Goal: Task Accomplishment & Management: Use online tool/utility

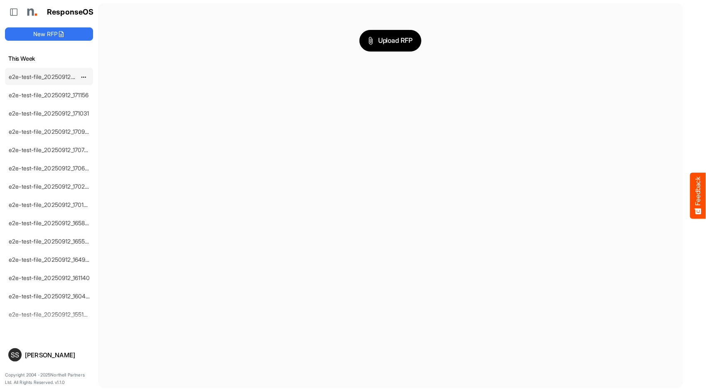
click at [51, 74] on link "e2e-test-file_20250912_171324" at bounding box center [50, 76] width 82 height 7
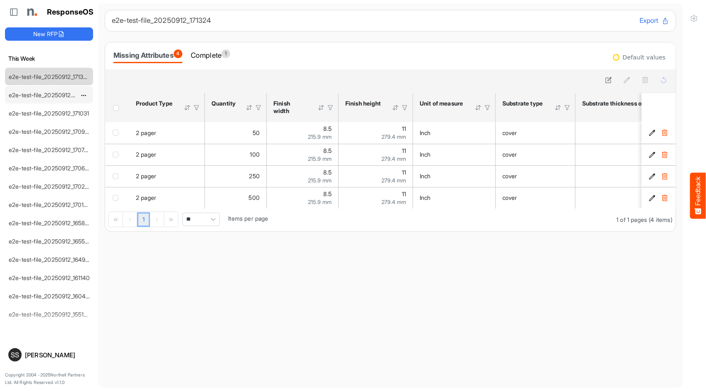
click at [47, 100] on div "e2e-test-file_20250912_171156" at bounding box center [42, 94] width 74 height 17
click at [38, 98] on div "e2e-test-file_20250912_171156" at bounding box center [42, 94] width 74 height 17
click at [34, 94] on link "e2e-test-file_20250912_171156" at bounding box center [49, 94] width 80 height 7
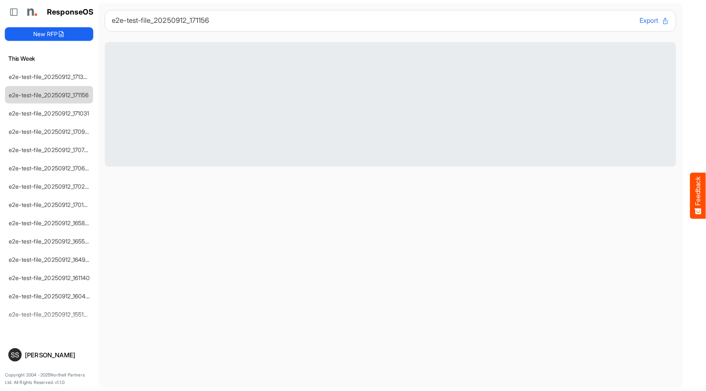
click at [56, 33] on button "New RFP" at bounding box center [49, 33] width 88 height 13
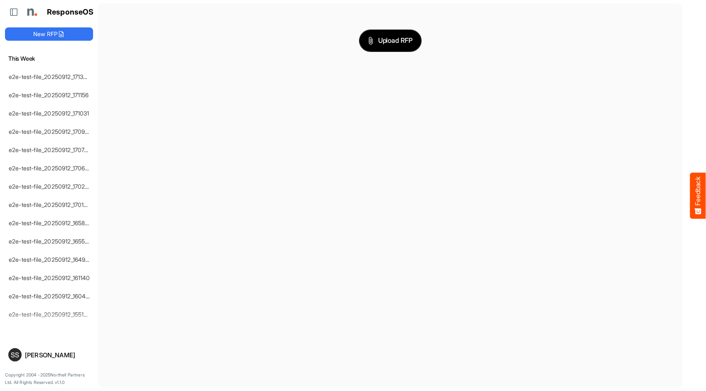
click at [384, 39] on span "Upload RFP" at bounding box center [390, 40] width 45 height 11
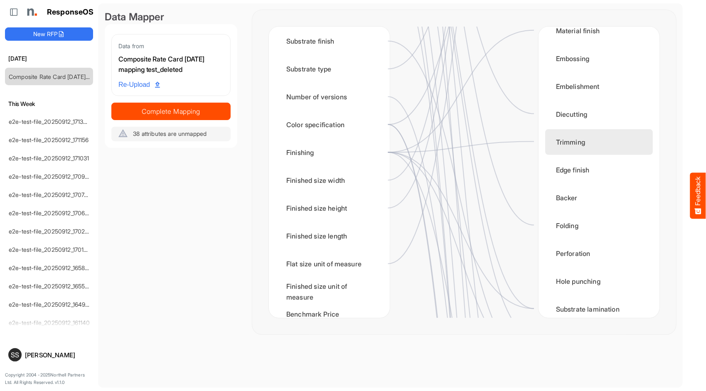
scroll to position [408, 0]
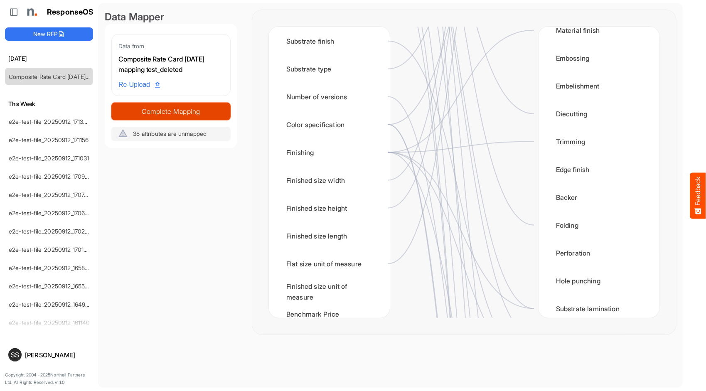
click at [201, 113] on span "Complete Mapping" at bounding box center [171, 112] width 118 height 12
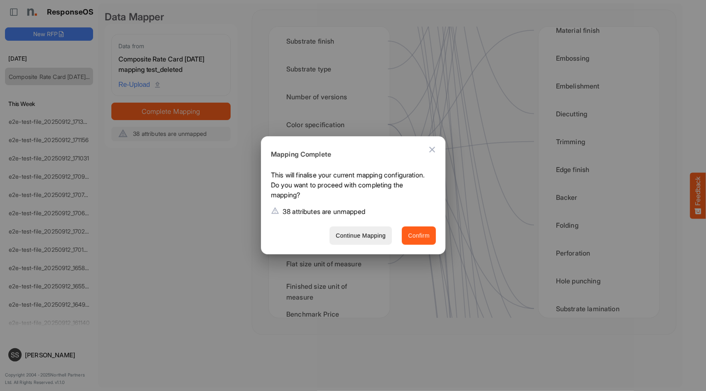
click at [409, 233] on span "Confirm" at bounding box center [419, 236] width 22 height 10
